Goal: Information Seeking & Learning: Learn about a topic

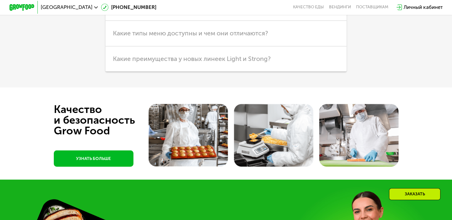
scroll to position [1543, 0]
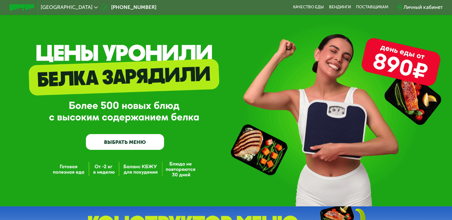
scroll to position [0, 0]
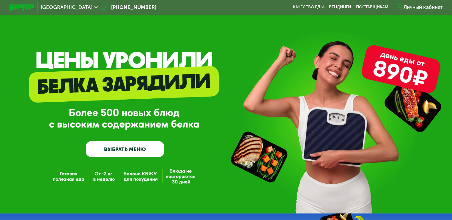
click at [94, 8] on use at bounding box center [96, 7] width 4 height 2
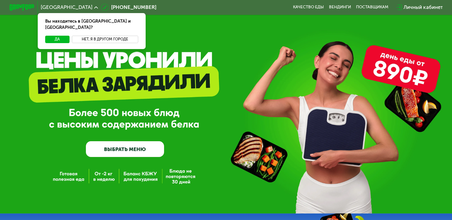
click at [90, 36] on button "Нет, я в другом городе" at bounding box center [105, 39] width 66 height 7
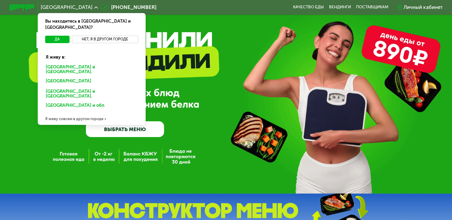
scroll to position [30, 0]
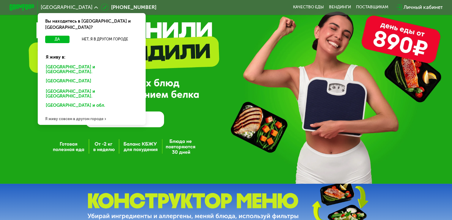
click at [69, 112] on div "Я живу совсем в другом городе" at bounding box center [92, 118] width 108 height 12
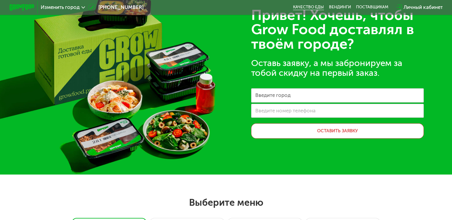
click at [311, 6] on link "Качество еды" at bounding box center [308, 7] width 31 height 5
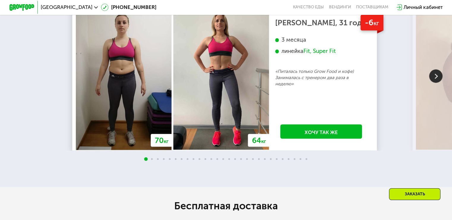
scroll to position [1038, 0]
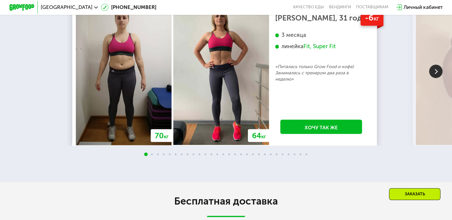
click at [434, 78] on img at bounding box center [435, 70] width 13 height 13
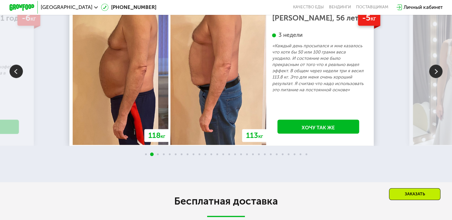
click at [434, 78] on img at bounding box center [435, 70] width 13 height 13
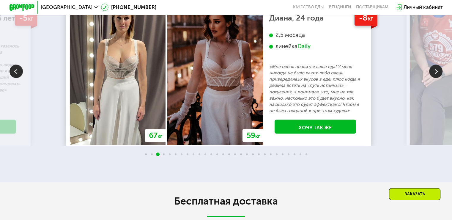
click at [434, 78] on img at bounding box center [435, 70] width 13 height 13
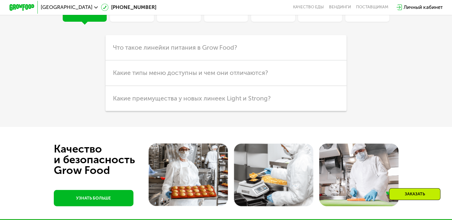
scroll to position [1573, 0]
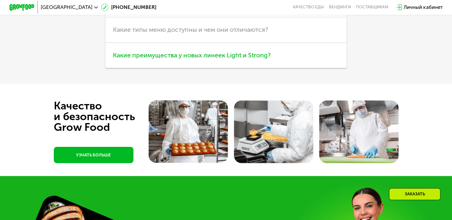
click at [244, 59] on span "Какие преимущества у новых линеек Light и Strong?" at bounding box center [192, 54] width 158 height 7
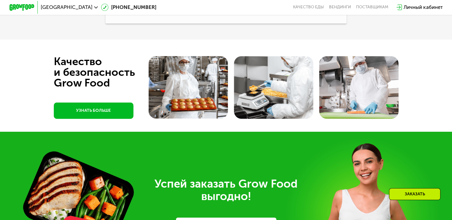
scroll to position [1663, 0]
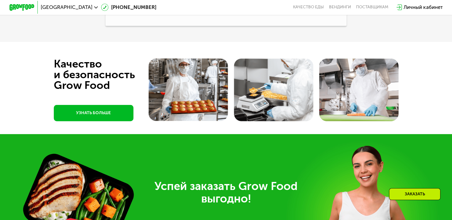
click at [108, 121] on link "УЗНАТЬ БОЛЬШЕ" at bounding box center [94, 113] width 80 height 16
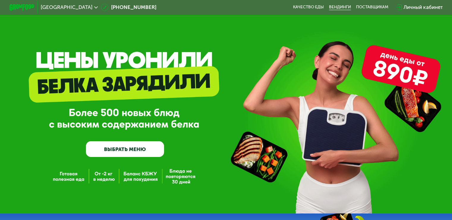
click at [339, 7] on link "Вендинги" at bounding box center [340, 7] width 22 height 5
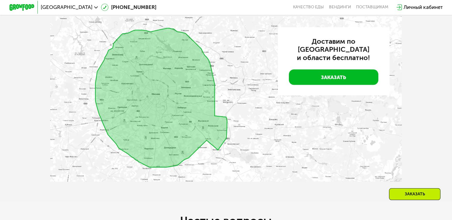
scroll to position [1444, 0]
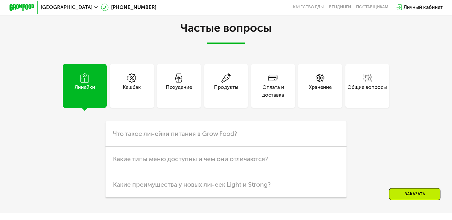
click at [306, 108] on div "Хранение" at bounding box center [320, 86] width 44 height 44
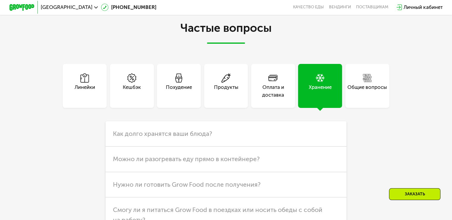
scroll to position [1536, 0]
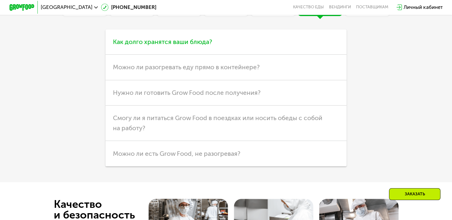
click at [229, 55] on h3 "Как долго хранятся ваши блюда?" at bounding box center [226, 41] width 241 height 25
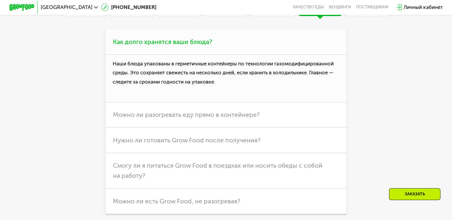
click at [251, 55] on h3 "Как долго хранятся ваши блюда?" at bounding box center [226, 41] width 241 height 25
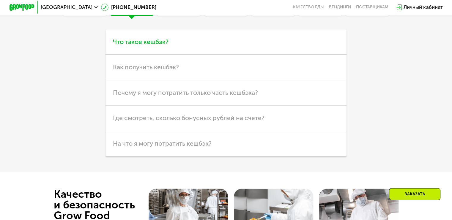
click at [156, 45] on span "Что такое кешбэк?" at bounding box center [141, 41] width 56 height 7
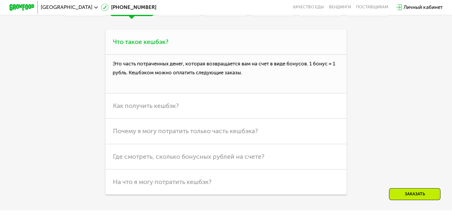
click at [164, 45] on span "Что такое кешбэк?" at bounding box center [141, 41] width 56 height 7
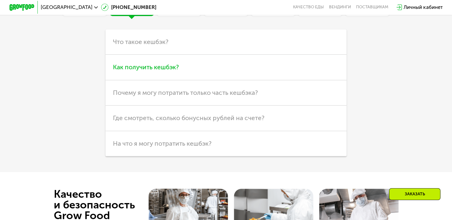
click at [169, 80] on h3 "Как получить кешбэк?" at bounding box center [226, 67] width 241 height 25
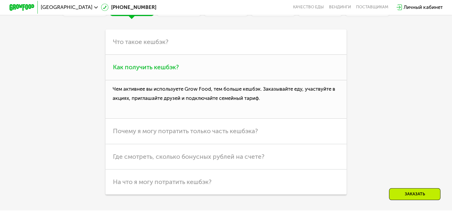
click at [171, 71] on span "Как получить кешбэк?" at bounding box center [146, 66] width 66 height 7
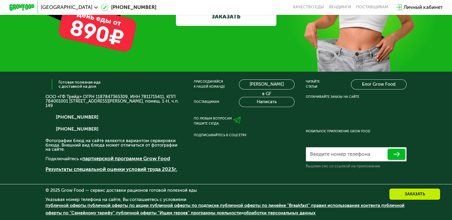
scroll to position [1954, 0]
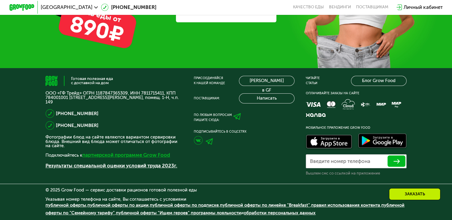
click at [159, 155] on link "партнерской программе Grow Food" at bounding box center [126, 155] width 88 height 6
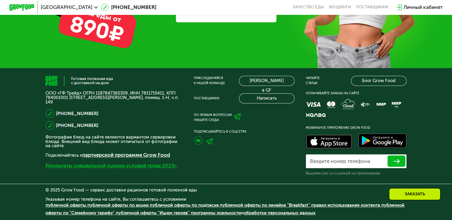
click at [160, 164] on link "Результаты специальной оценки условий труда 2023г." at bounding box center [111, 166] width 132 height 6
